Goal: Task Accomplishment & Management: Manage account settings

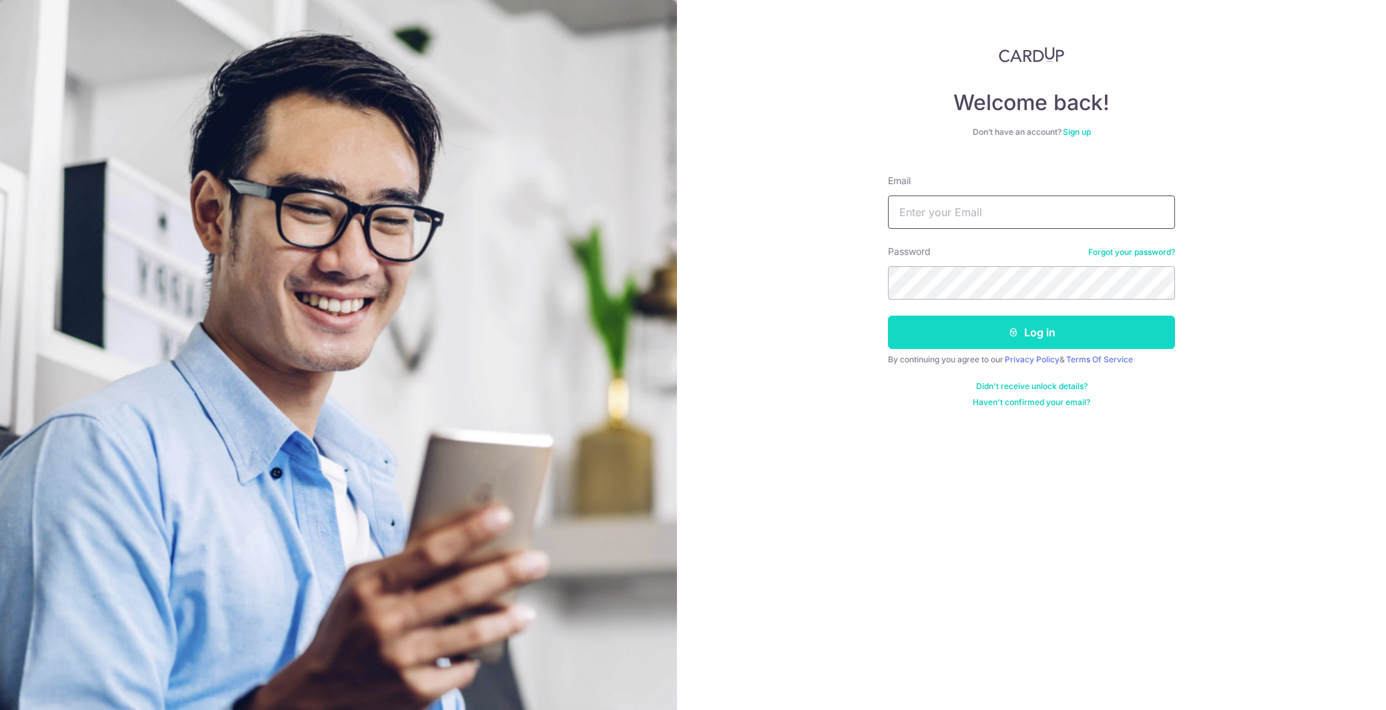
type input "[EMAIL_ADDRESS][DOMAIN_NAME]"
click at [1031, 335] on button "Log in" at bounding box center [1031, 332] width 287 height 33
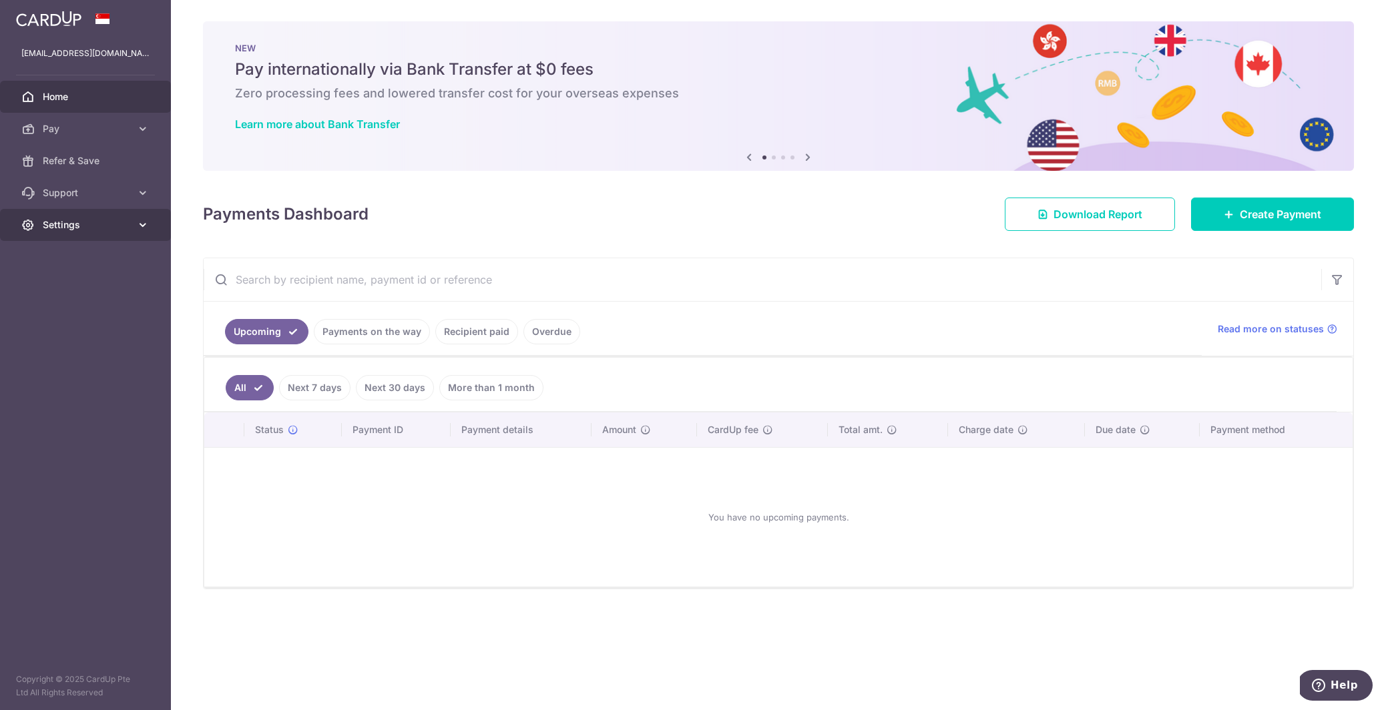
click at [82, 224] on span "Settings" at bounding box center [87, 224] width 88 height 13
click at [69, 289] on span "Logout" at bounding box center [87, 288] width 88 height 13
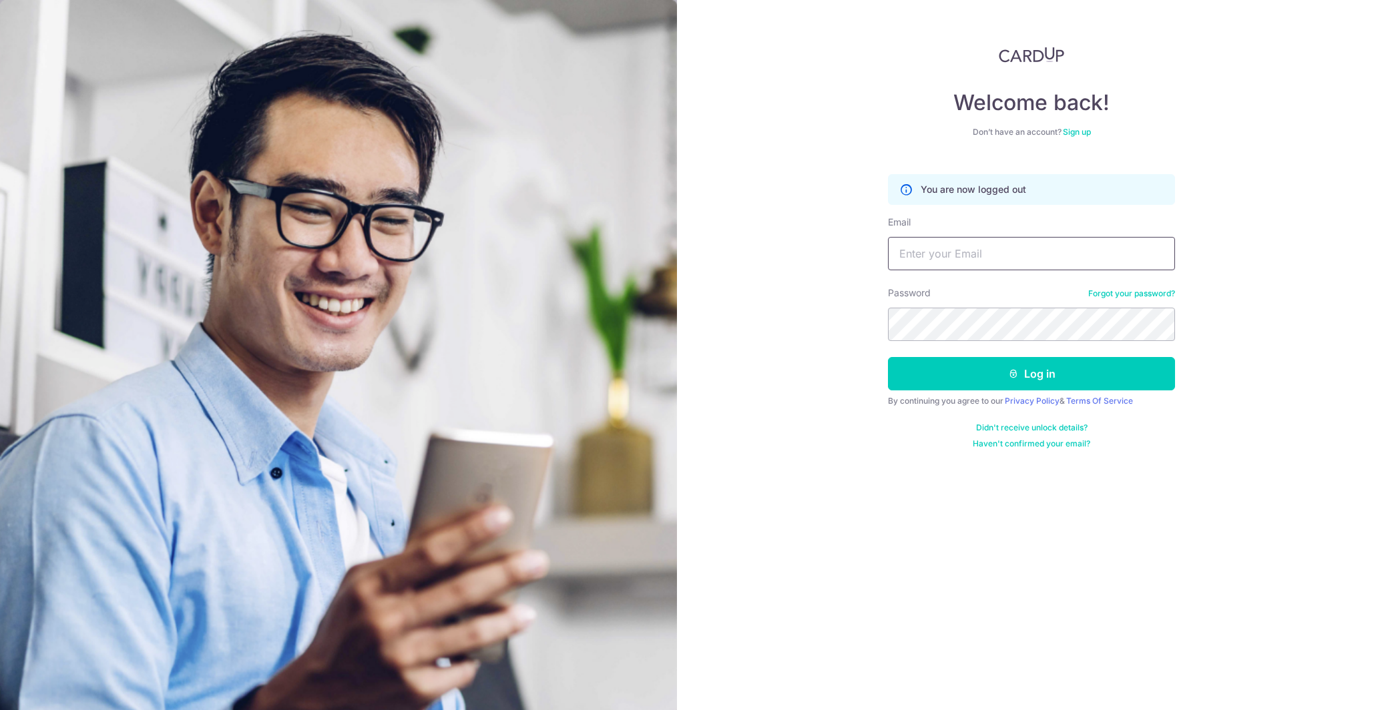
type input "[EMAIL_ADDRESS][DOMAIN_NAME]"
click at [1012, 258] on input "[EMAIL_ADDRESS][DOMAIN_NAME]" at bounding box center [1031, 253] width 287 height 33
click at [1047, 253] on input "[EMAIL_ADDRESS][DOMAIN_NAME]" at bounding box center [1031, 253] width 287 height 33
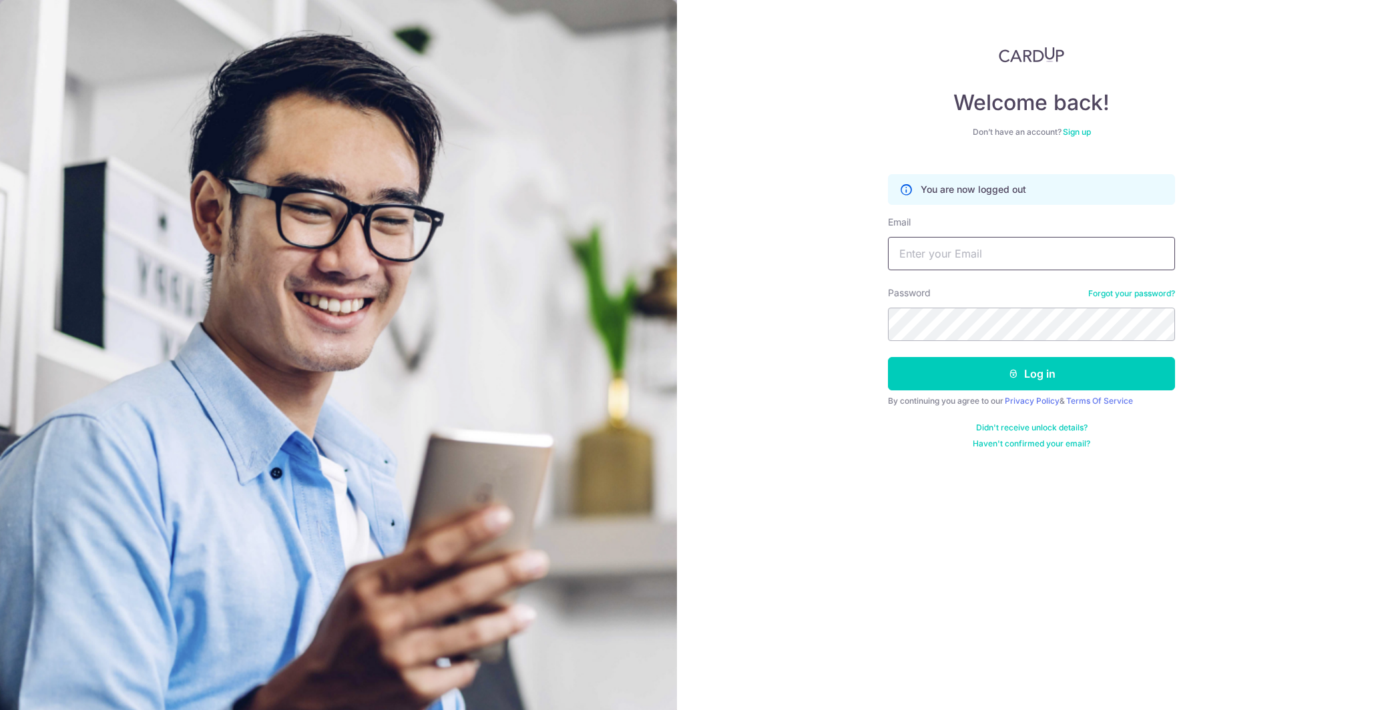
click at [1047, 253] on input "Email" at bounding box center [1031, 253] width 287 height 33
type input "ben83332223@gmail.com"
click at [1030, 376] on button "Log in" at bounding box center [1031, 373] width 287 height 33
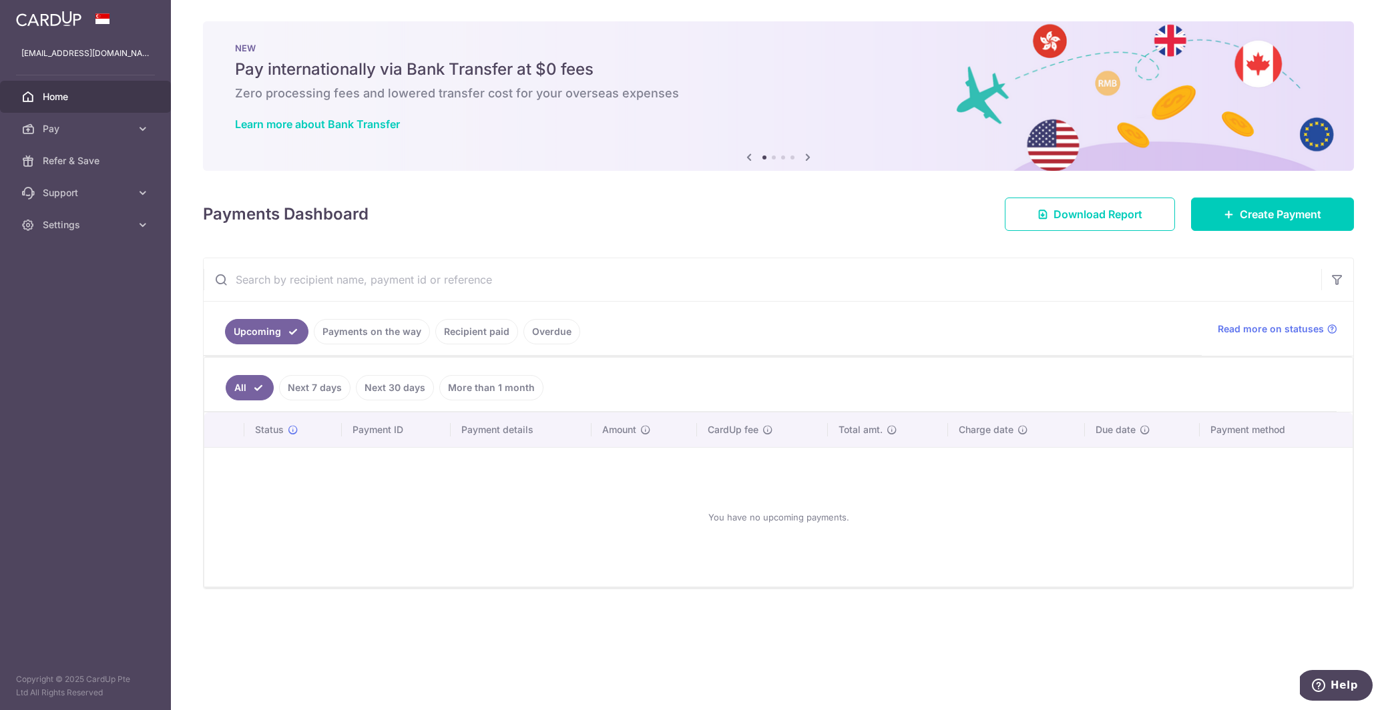
click at [360, 328] on link "Payments on the way" at bounding box center [372, 331] width 116 height 25
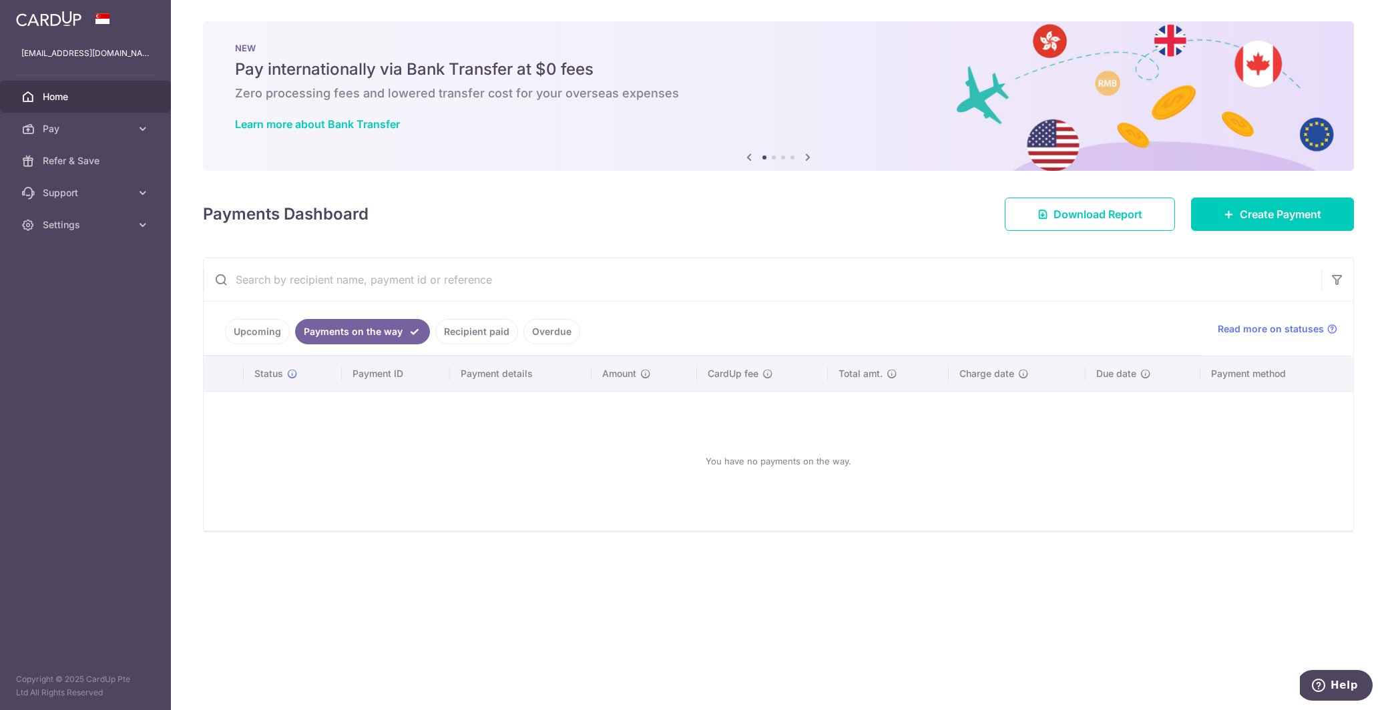
click at [455, 327] on link "Recipient paid" at bounding box center [476, 331] width 83 height 25
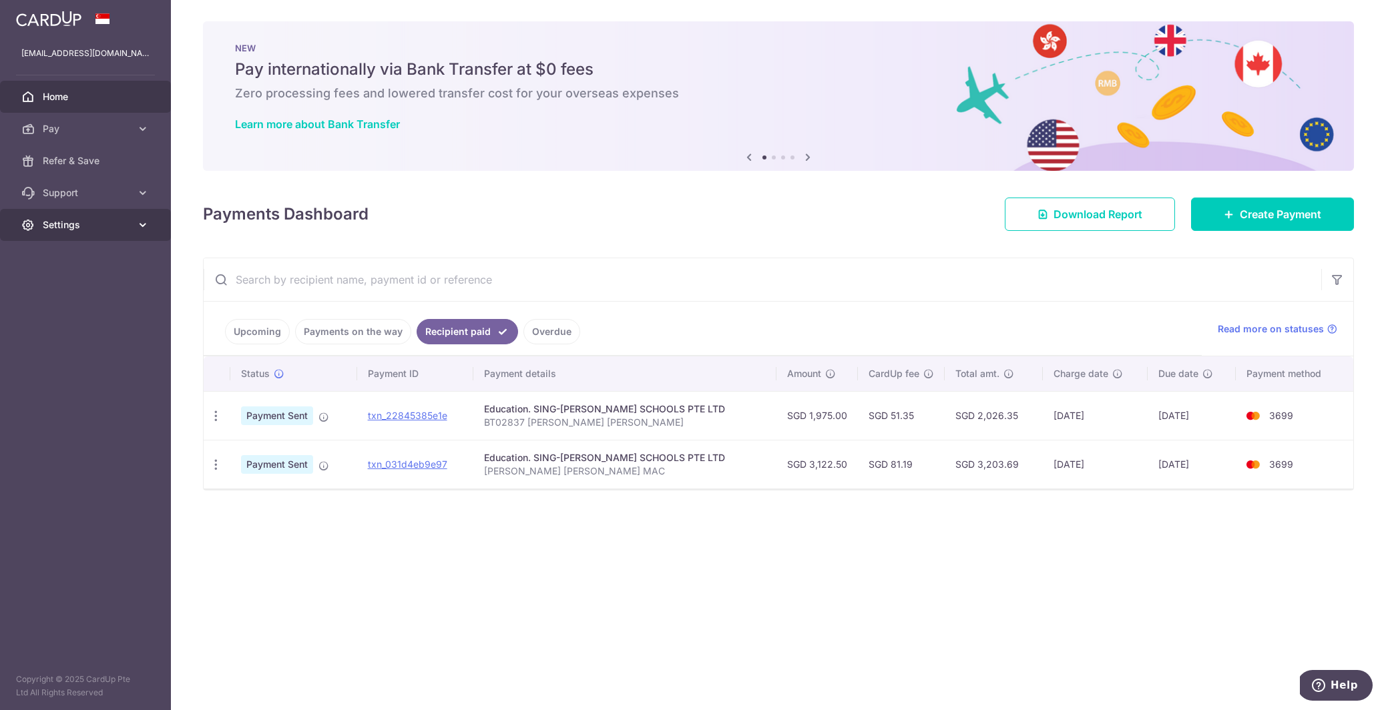
click at [126, 214] on link "Settings" at bounding box center [85, 225] width 171 height 32
click at [44, 284] on span "Logout" at bounding box center [87, 288] width 88 height 13
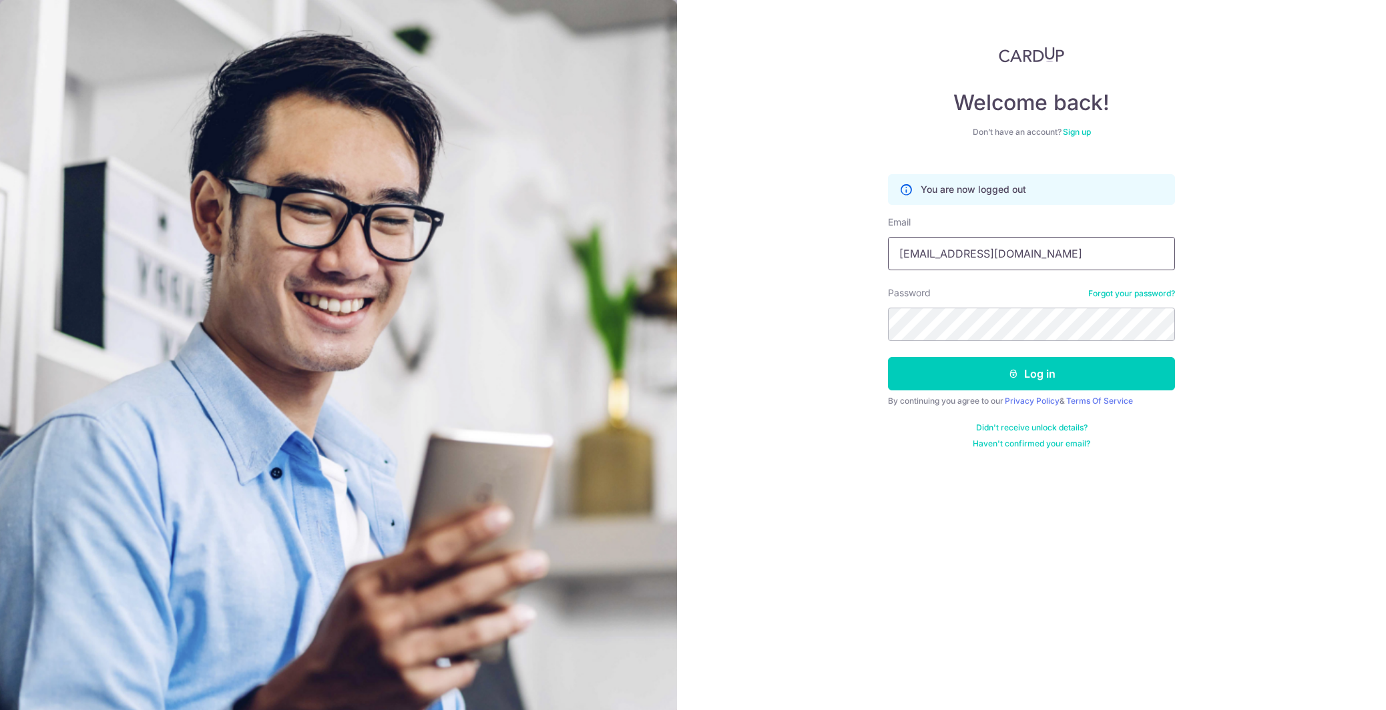
click at [974, 256] on input "[EMAIL_ADDRESS][DOMAIN_NAME]" at bounding box center [1031, 253] width 287 height 33
type input "[PERSON_NAME][EMAIL_ADDRESS][DOMAIN_NAME]"
click at [1023, 364] on button "Log in" at bounding box center [1031, 373] width 287 height 33
